Goal: Task Accomplishment & Management: Manage account settings

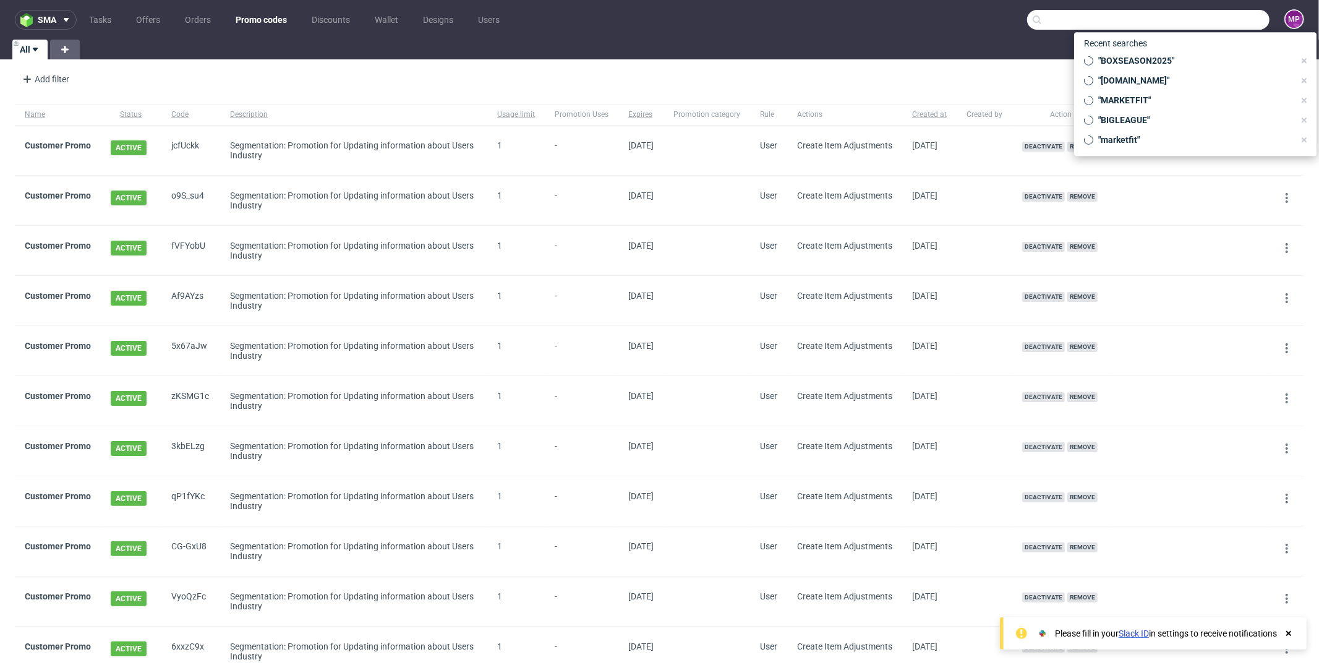
click at [1200, 27] on input "text" at bounding box center [1148, 20] width 242 height 20
click at [1179, 56] on span ""BOXSEASON2025"" at bounding box center [1193, 60] width 201 height 12
type input "BOXSEASON2025"
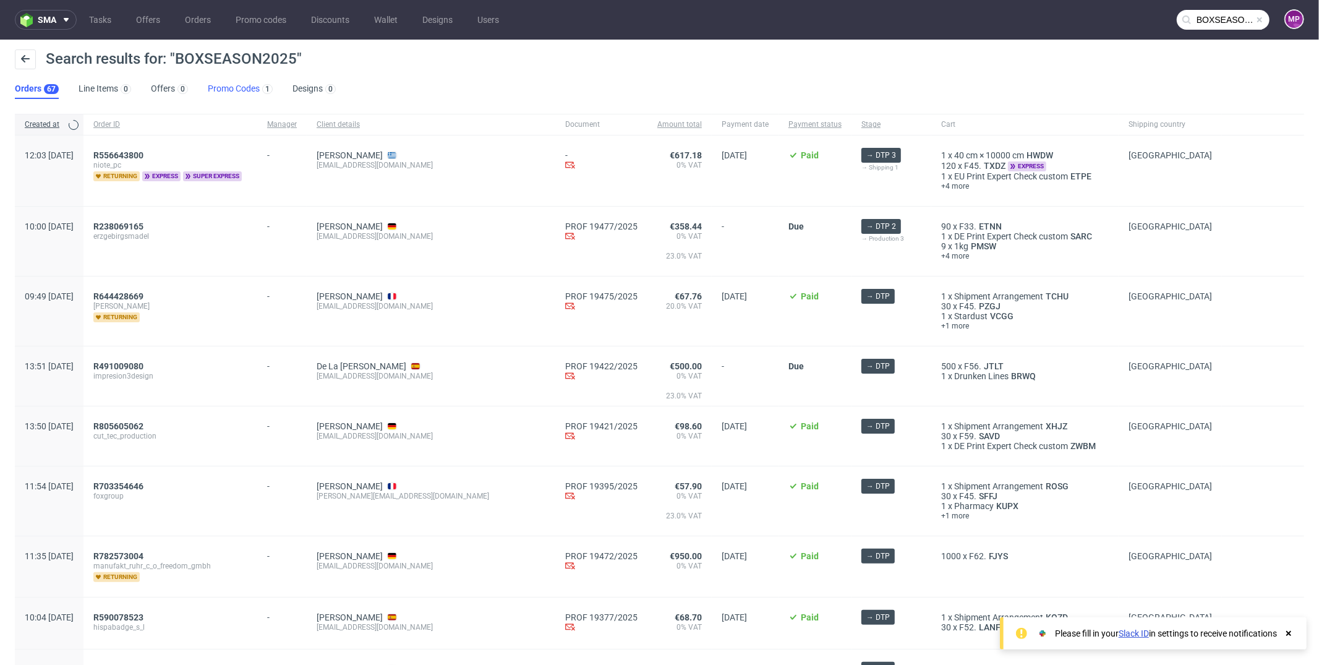
click at [233, 98] on link "Promo Codes 1" at bounding box center [240, 89] width 65 height 20
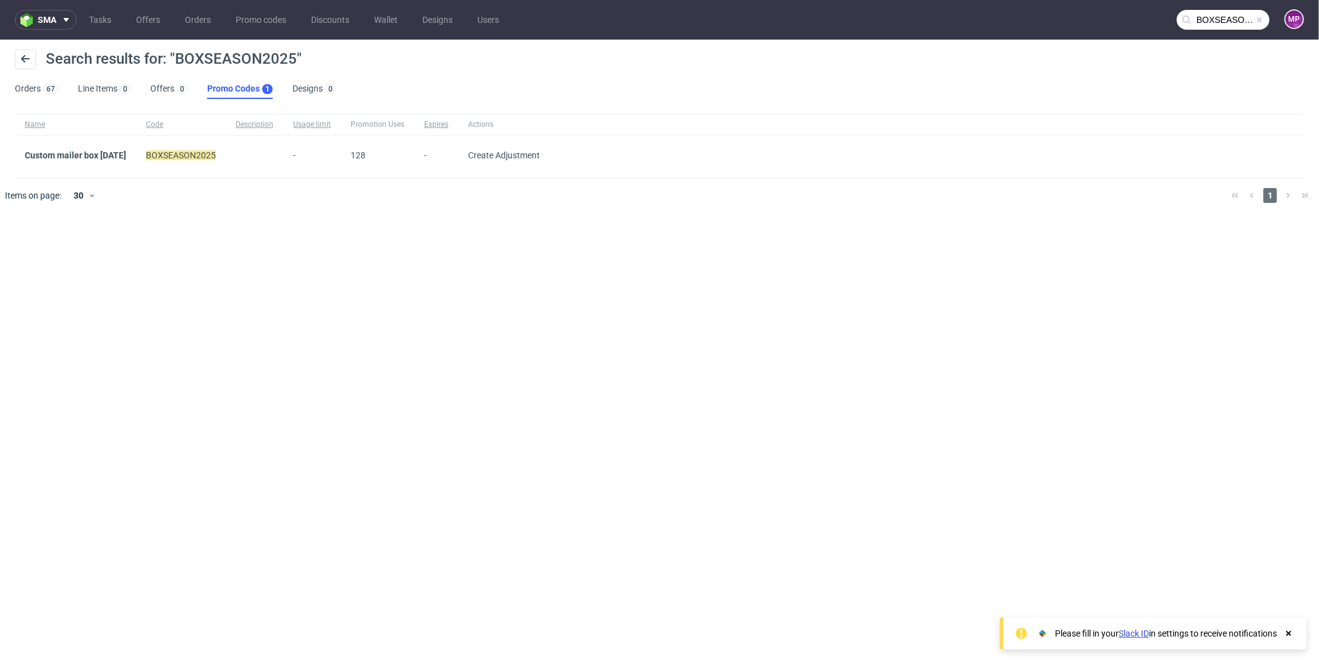
click at [95, 142] on div "Custom mailer box [DATE]" at bounding box center [75, 156] width 121 height 42
click at [98, 156] on link "Custom mailer box [DATE]" at bounding box center [75, 155] width 101 height 10
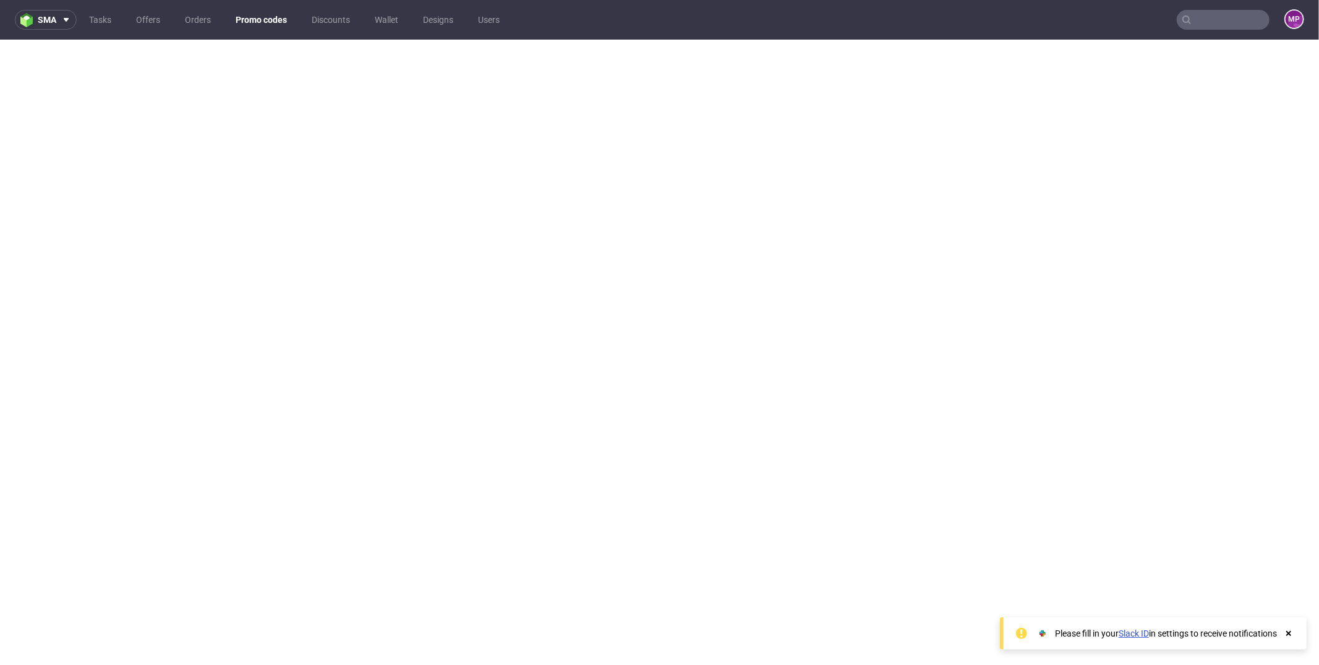
click at [1288, 633] on use at bounding box center [1288, 633] width 5 height 5
click at [260, 20] on link "Promo codes" at bounding box center [261, 20] width 66 height 20
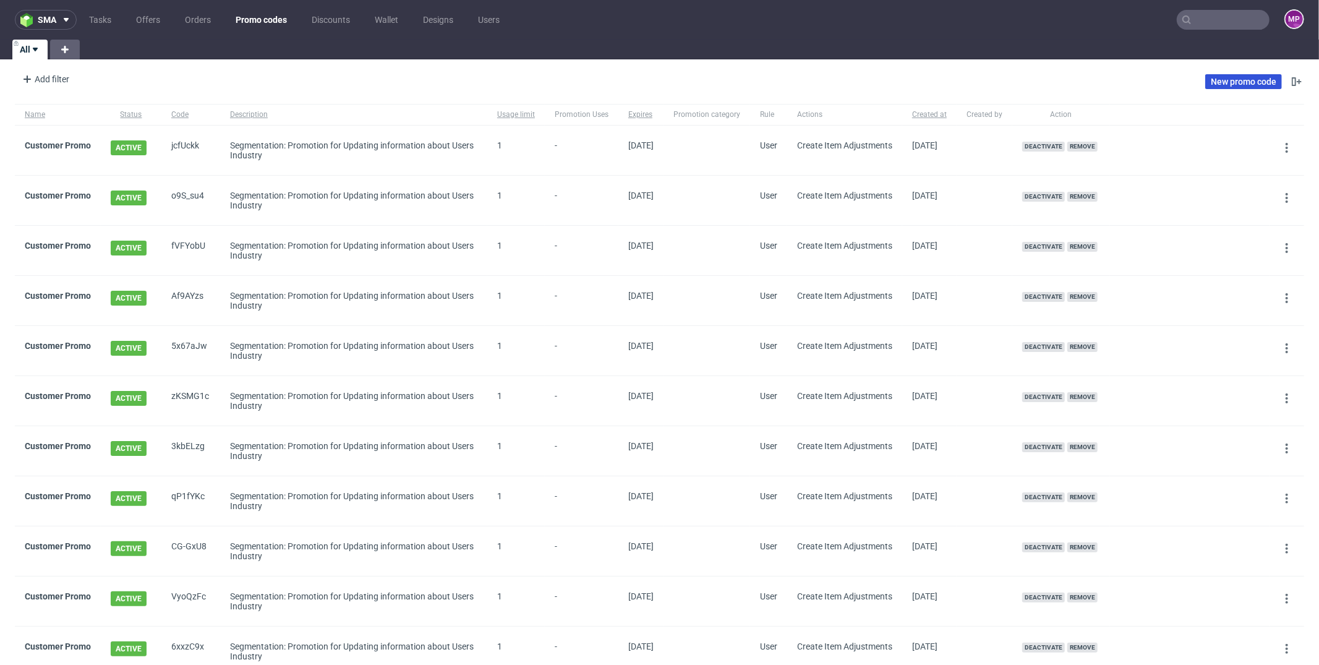
click at [1216, 82] on link "New promo code" at bounding box center [1243, 81] width 77 height 15
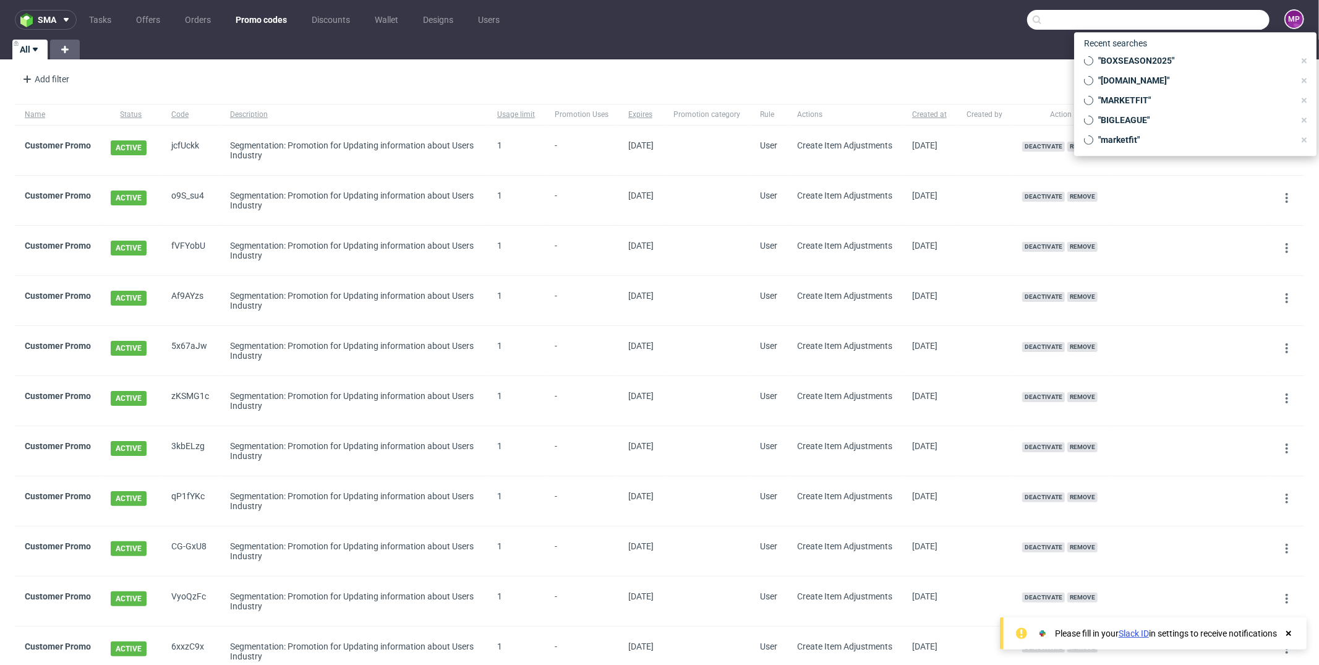
click at [1195, 19] on input "text" at bounding box center [1148, 20] width 242 height 20
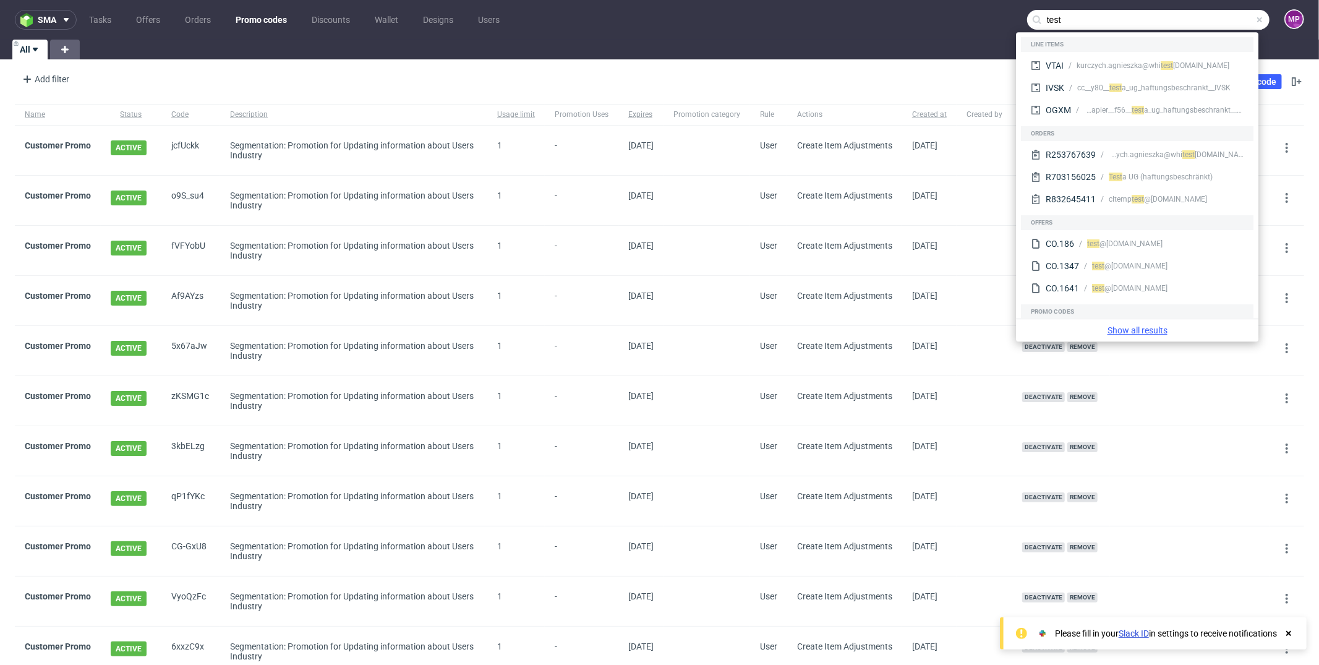
type input "test"
click at [1148, 327] on link "Show all results" at bounding box center [1137, 330] width 233 height 12
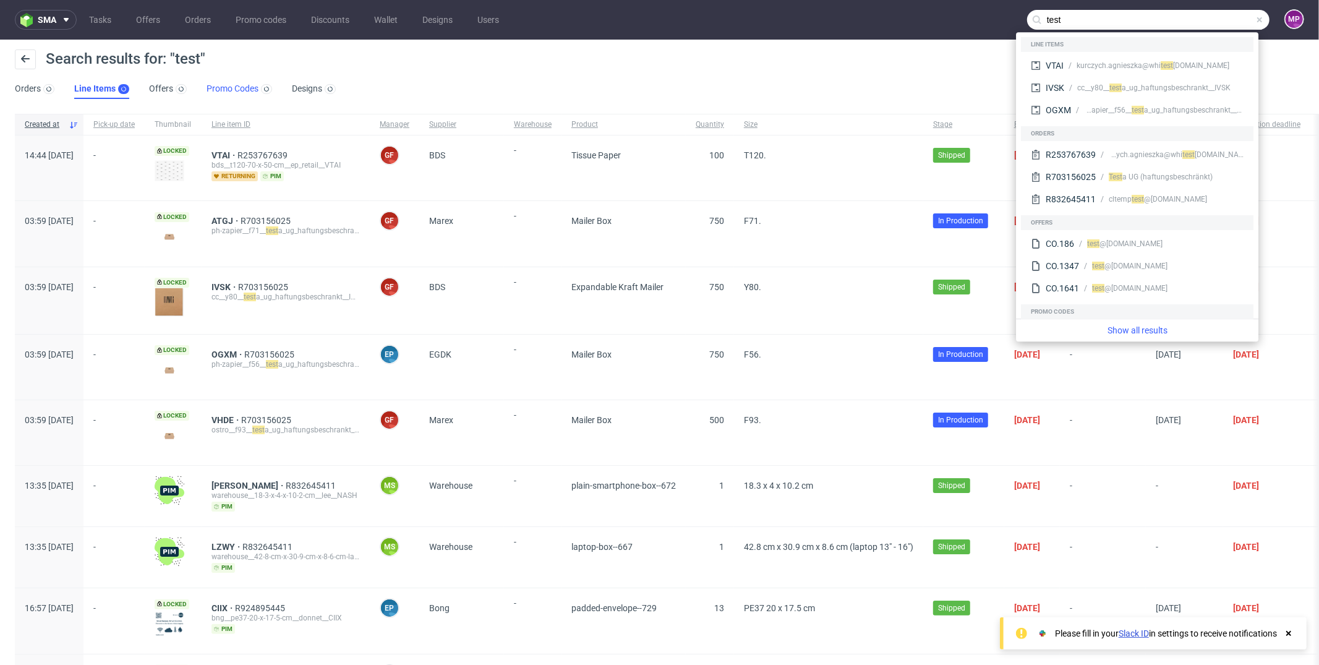
click at [230, 92] on link "Promo Codes" at bounding box center [240, 89] width 66 height 20
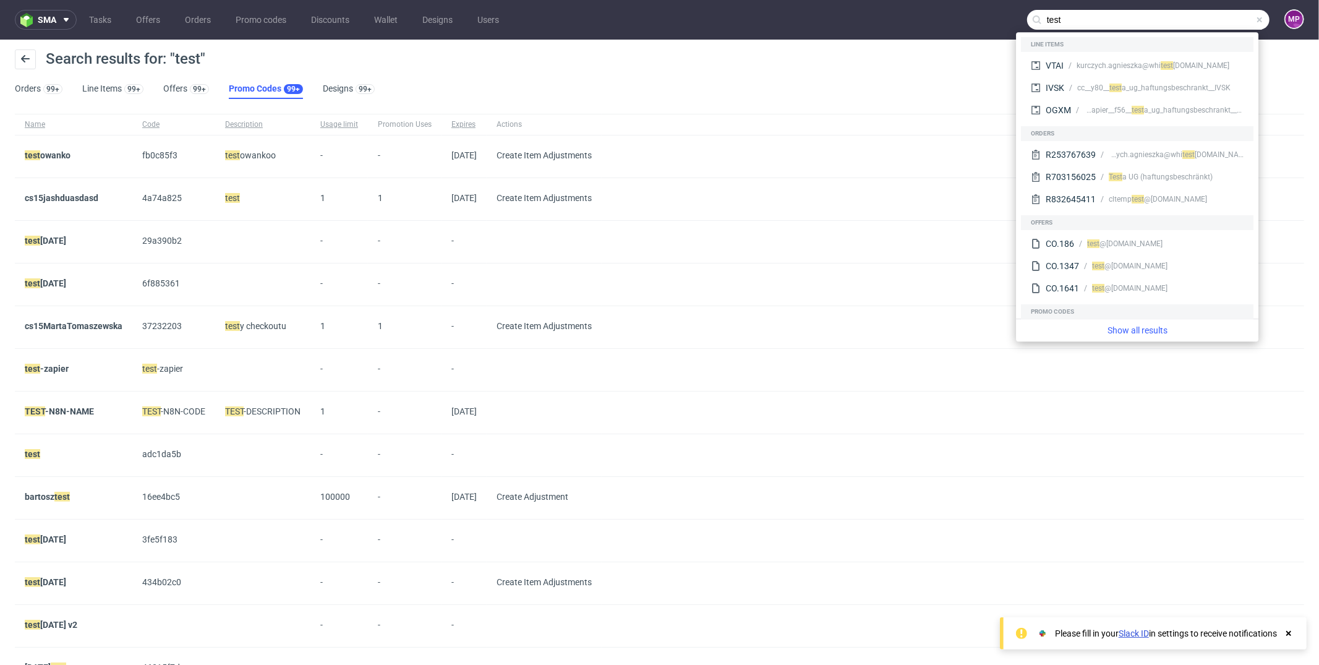
click at [231, 88] on link "Promo Codes 99+" at bounding box center [266, 89] width 74 height 20
click at [32, 450] on mark "test" at bounding box center [32, 454] width 15 height 10
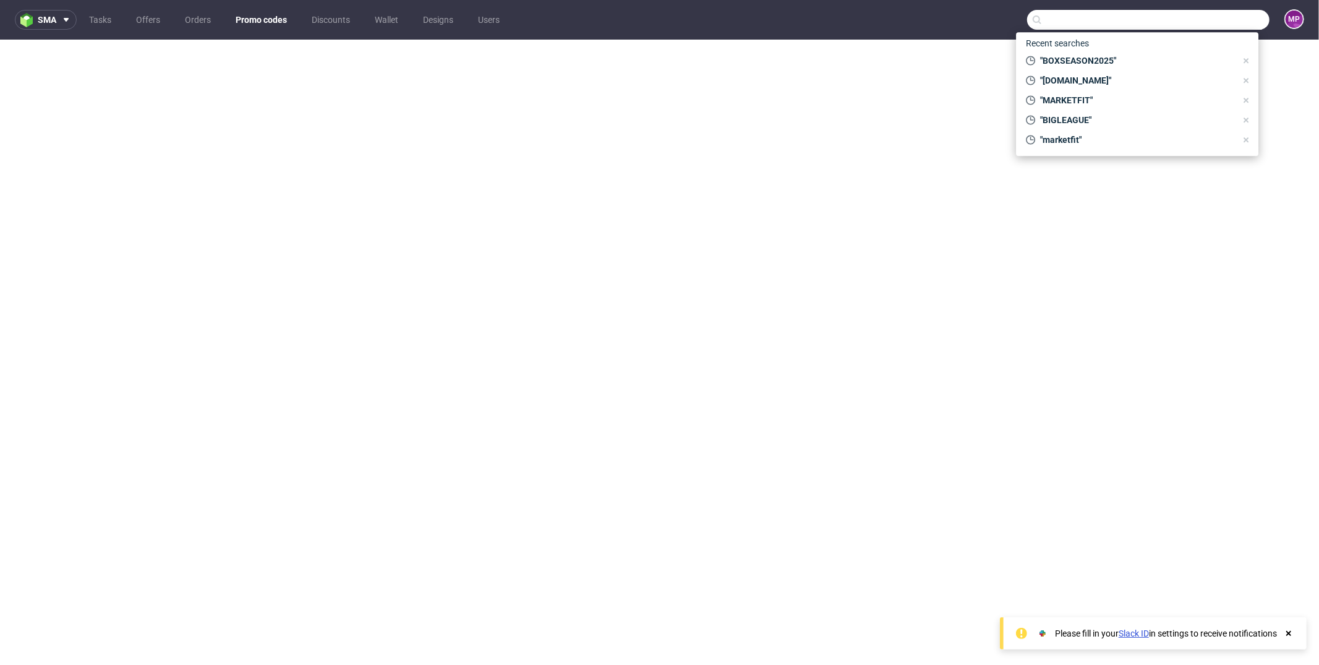
click at [247, 20] on link "Promo codes" at bounding box center [261, 20] width 66 height 20
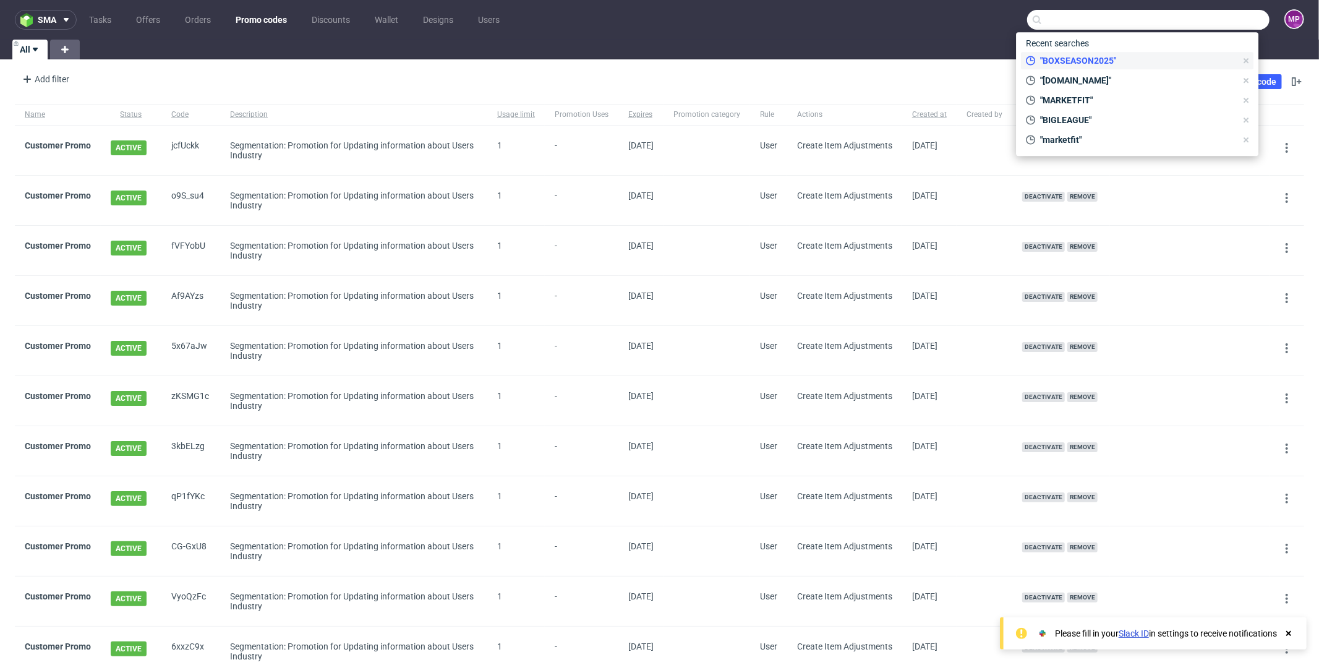
click at [1081, 59] on span ""BOXSEASON2025"" at bounding box center [1136, 60] width 201 height 12
type input "BOXSEASON2025"
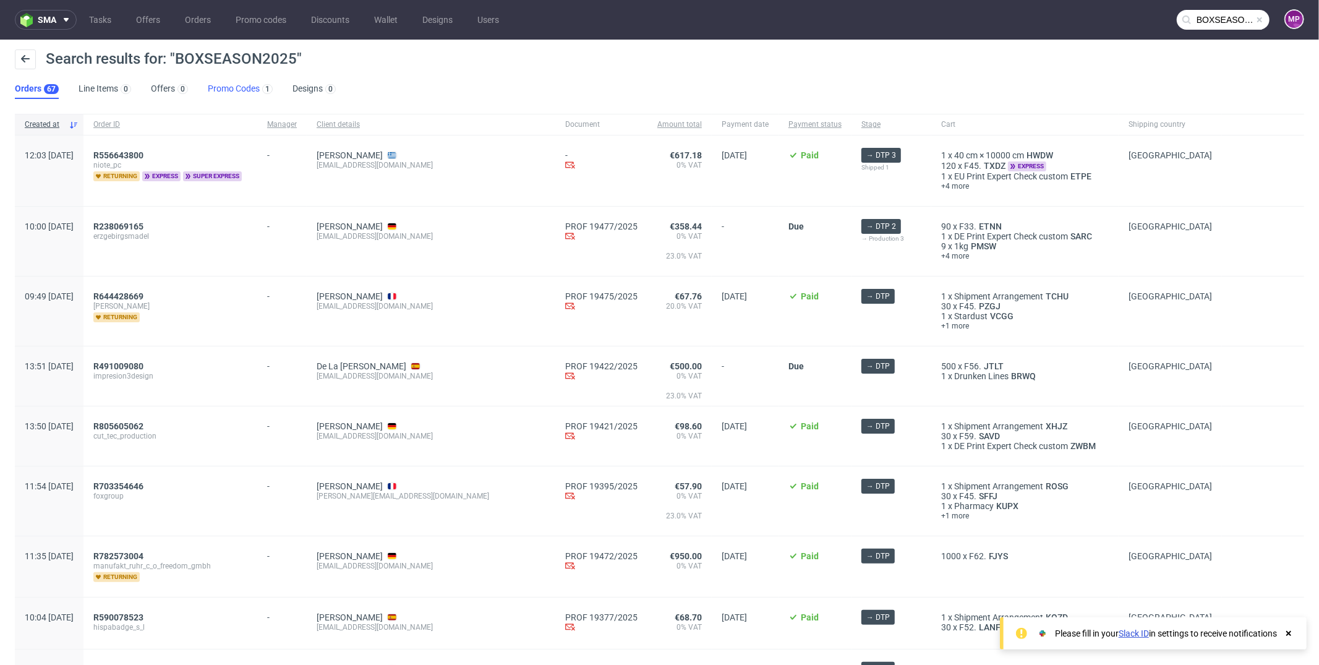
click at [220, 92] on link "Promo Codes 1" at bounding box center [240, 89] width 65 height 20
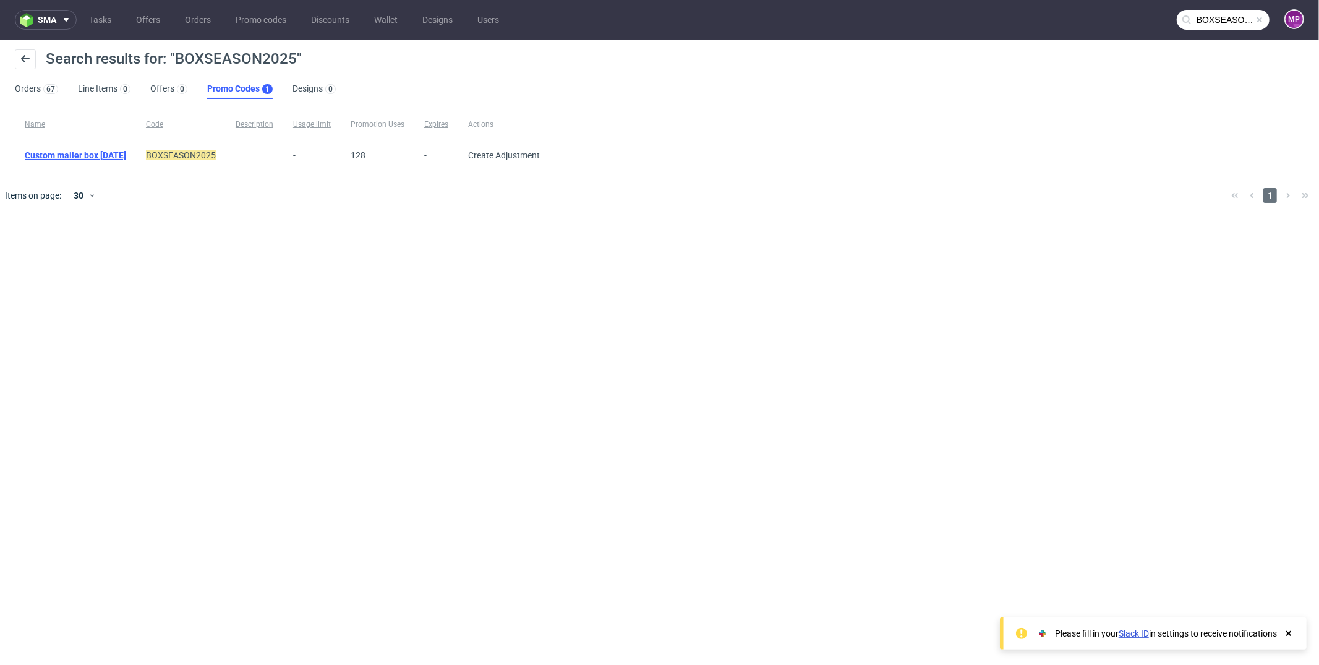
click at [126, 153] on link "Custom mailer box [DATE]" at bounding box center [75, 155] width 101 height 10
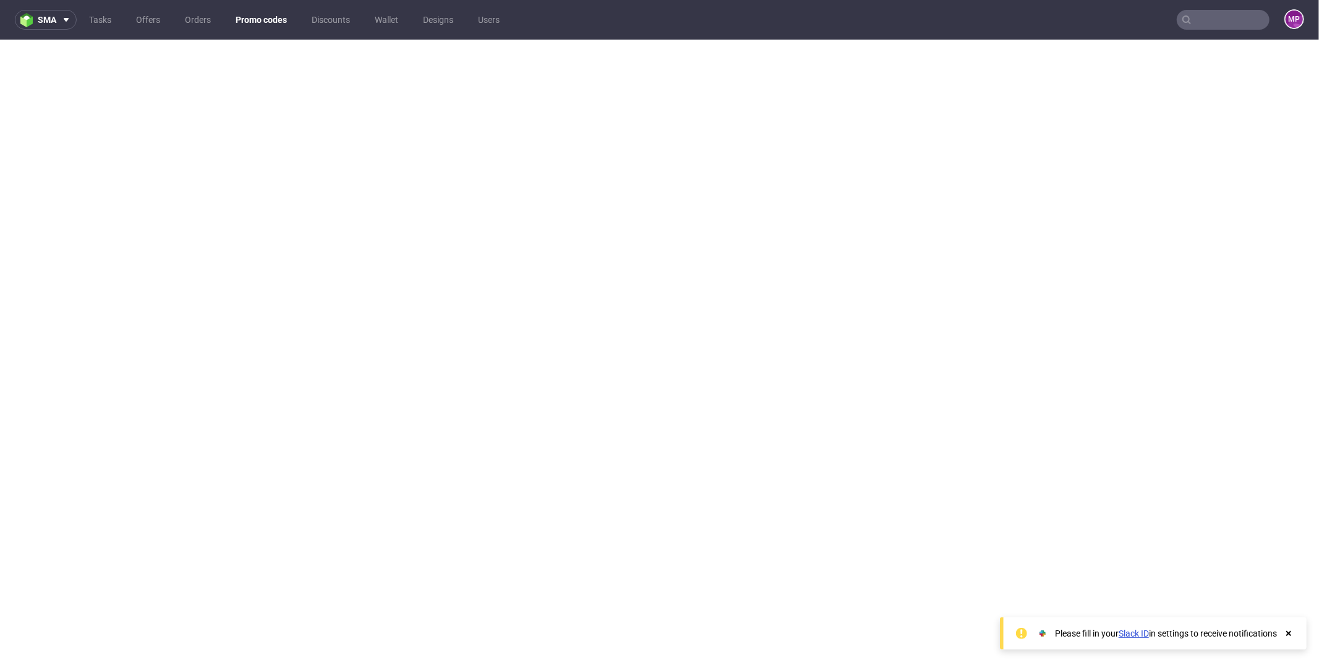
scroll to position [3, 0]
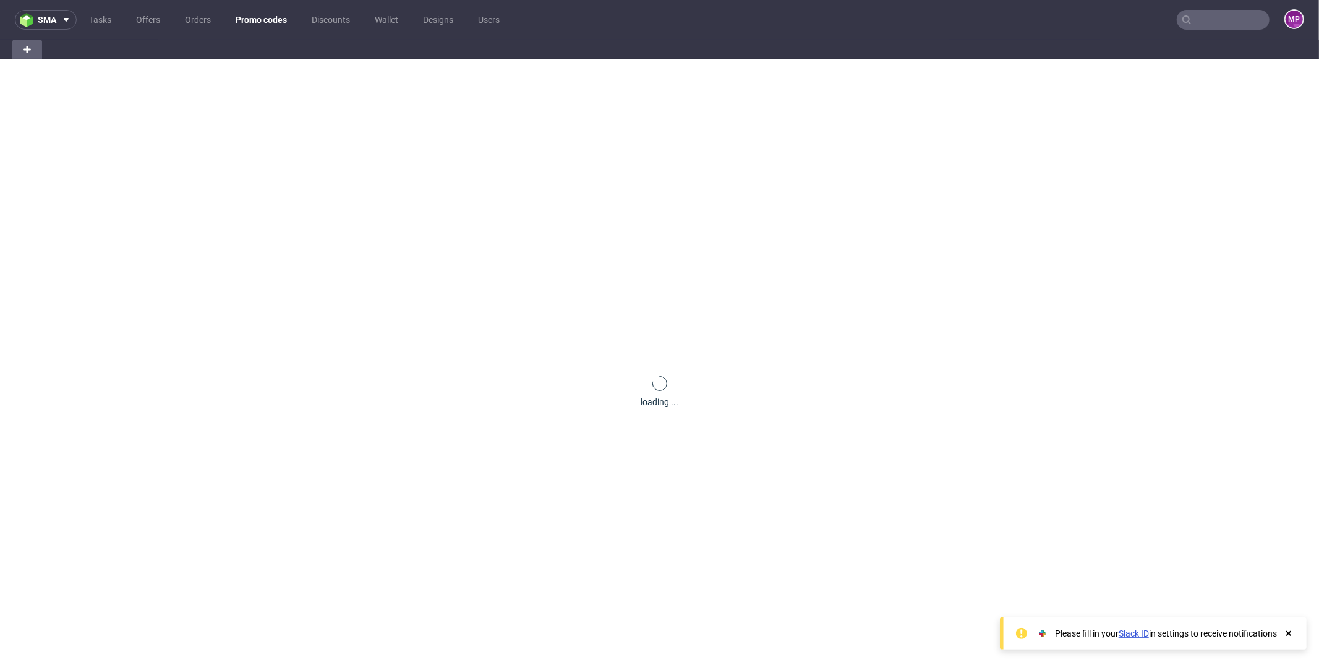
click at [1230, 17] on input "text" at bounding box center [1223, 20] width 93 height 20
type input "c"
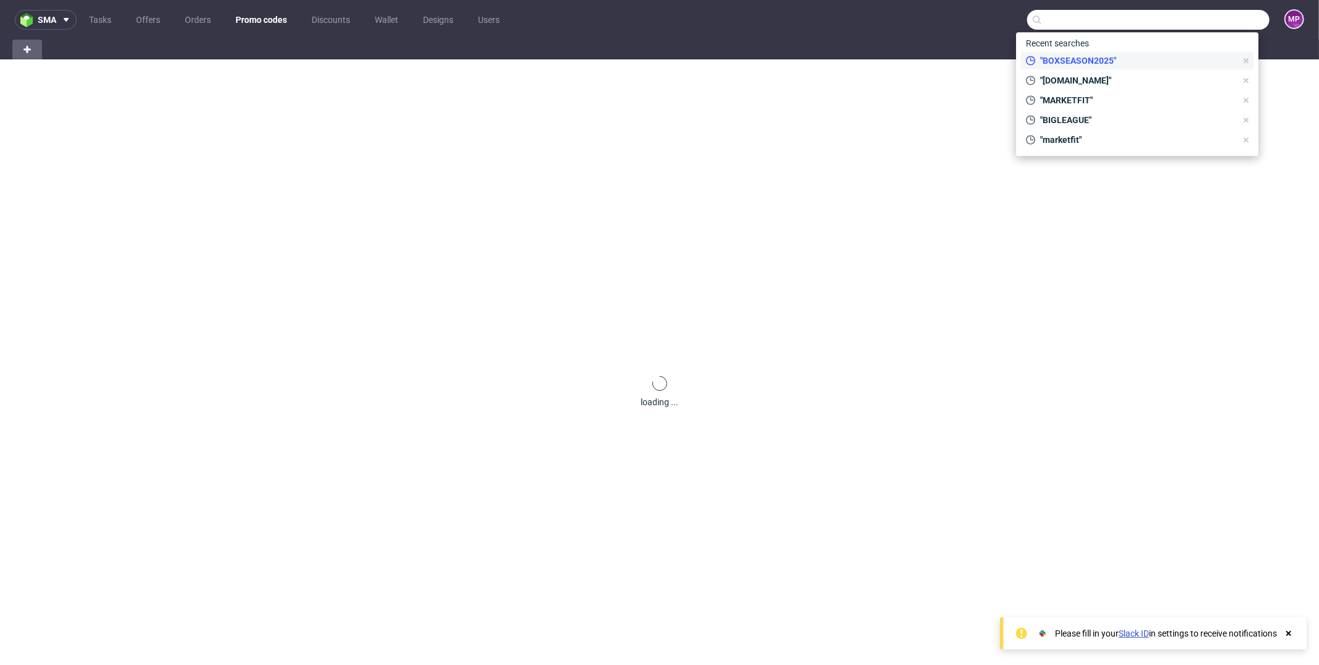
click at [1142, 59] on span ""BOXSEASON2025"" at bounding box center [1136, 60] width 201 height 12
type input "BOXSEASON2025"
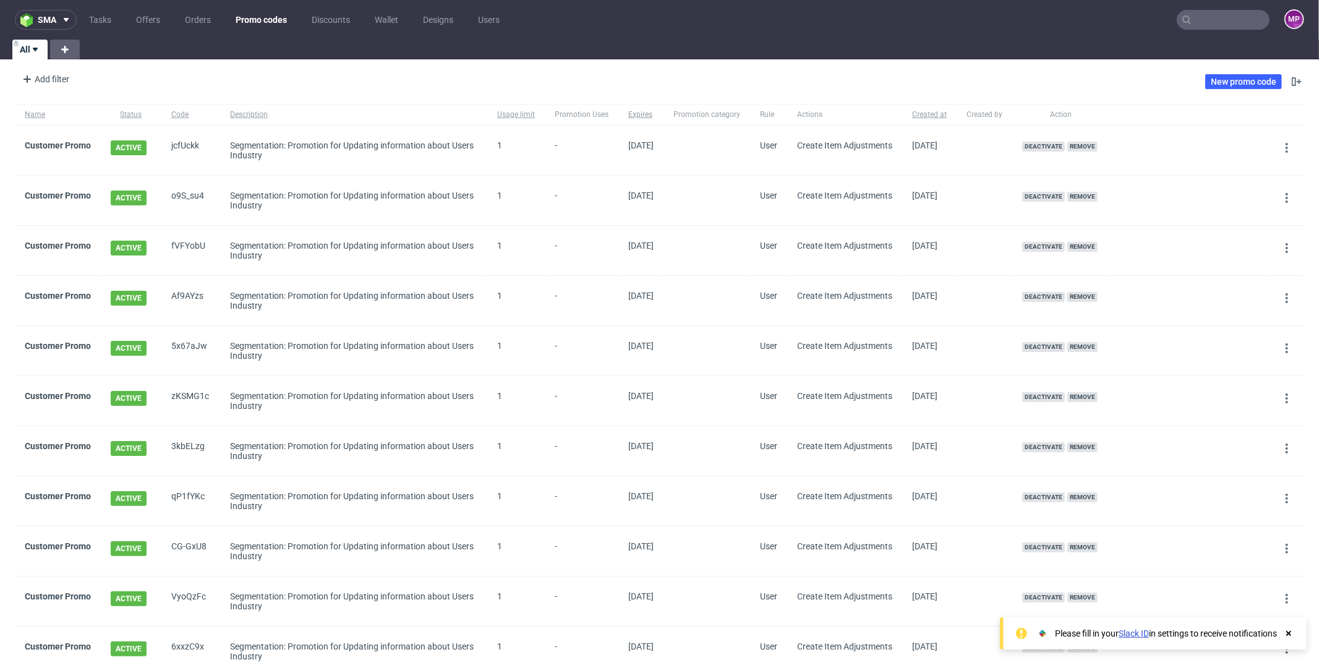
click at [1203, 22] on input "text" at bounding box center [1223, 20] width 93 height 20
type input "box"
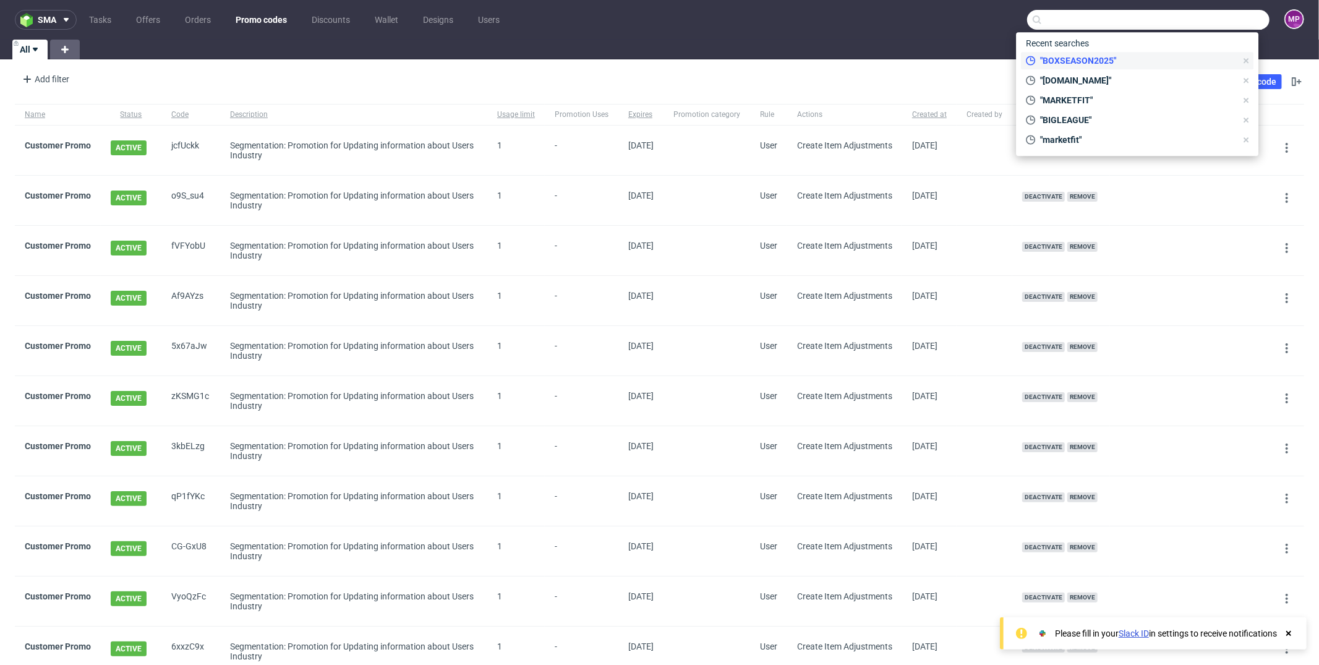
click at [1102, 64] on span ""BOXSEASON2025"" at bounding box center [1136, 60] width 201 height 12
type input "BOXSEASON2025"
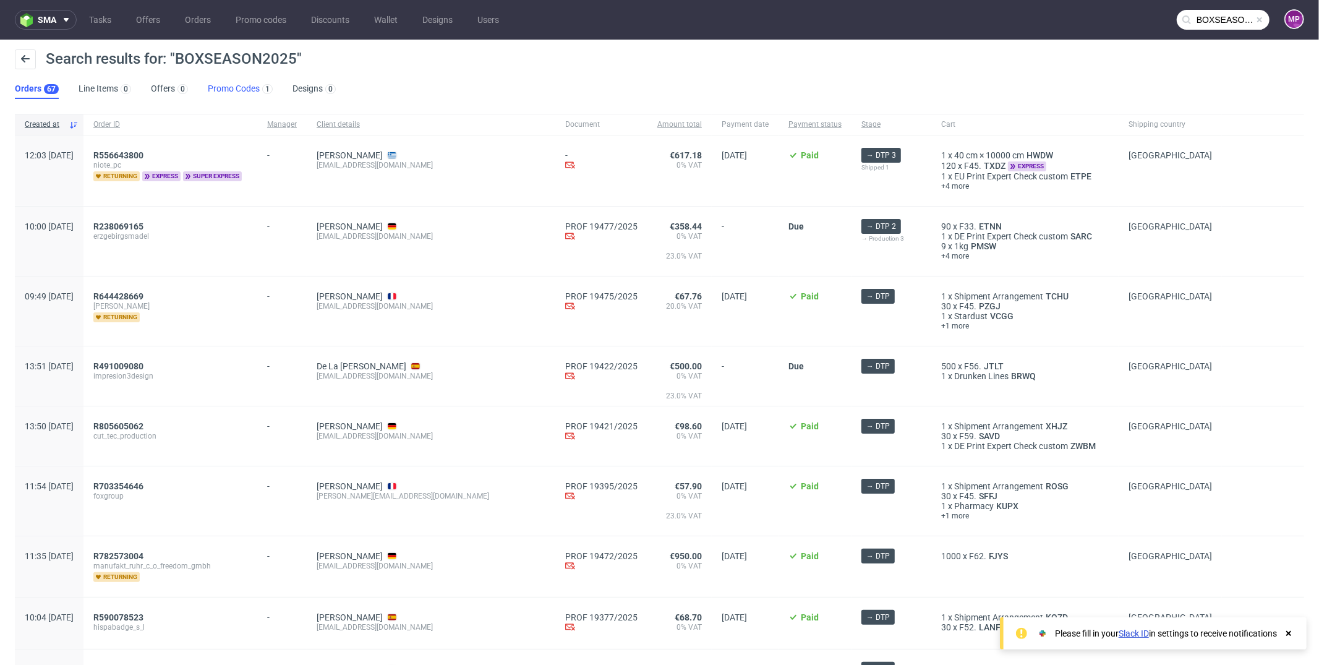
click at [229, 94] on link "Promo Codes 1" at bounding box center [240, 89] width 65 height 20
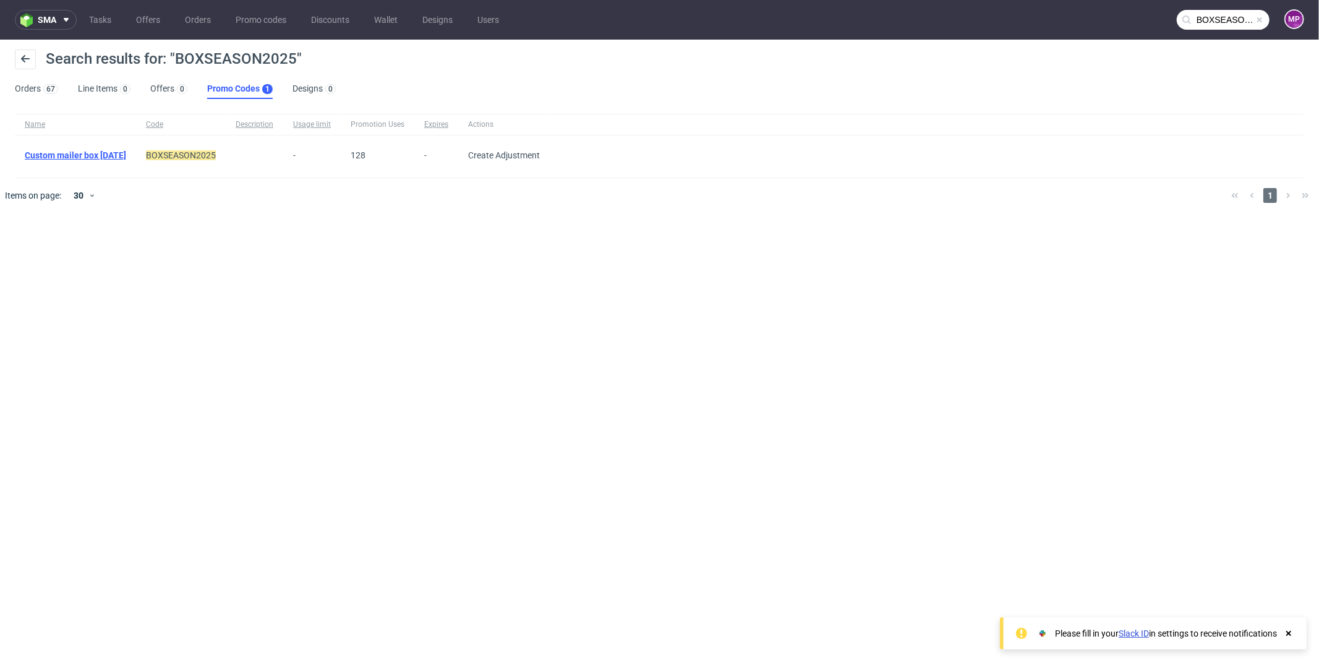
click at [126, 153] on link "Custom mailer box [DATE]" at bounding box center [75, 155] width 101 height 10
